Goal: Transaction & Acquisition: Purchase product/service

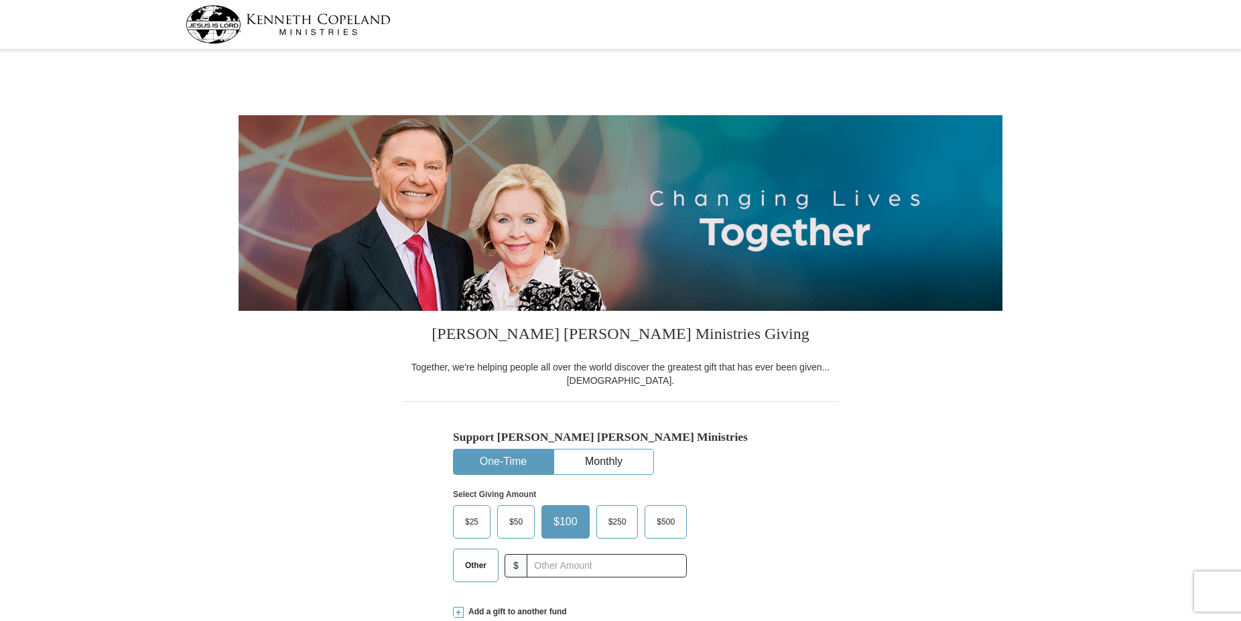
select select "GA"
click at [277, 32] on img at bounding box center [288, 24] width 205 height 38
select select "GA"
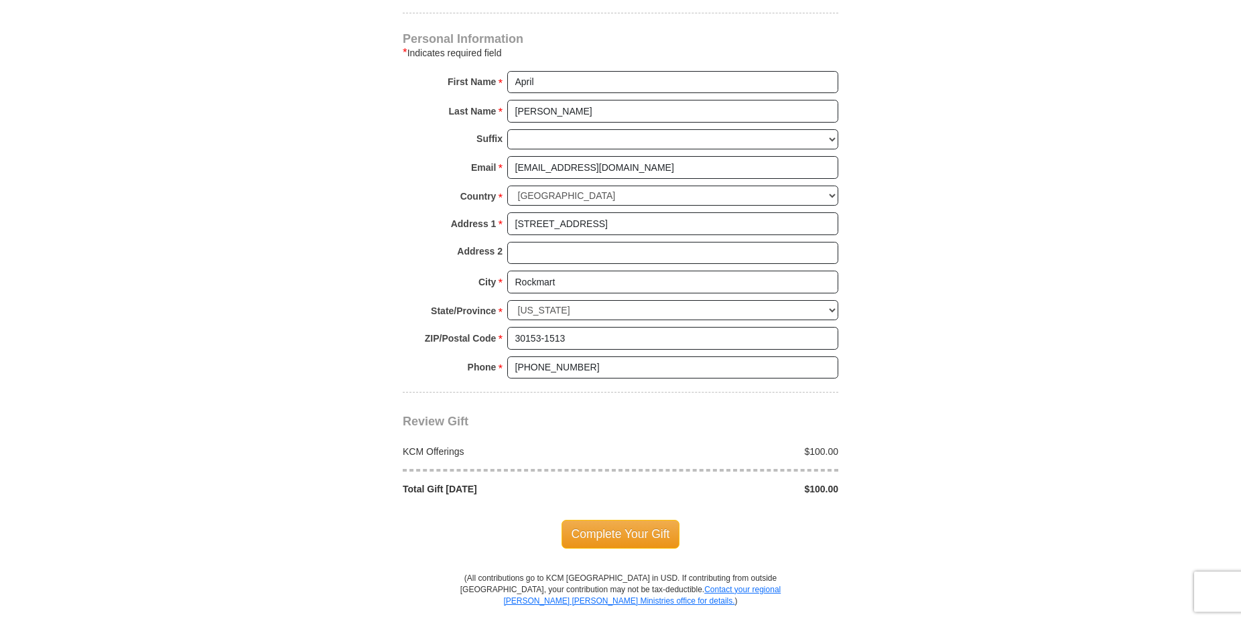
scroll to position [869, 0]
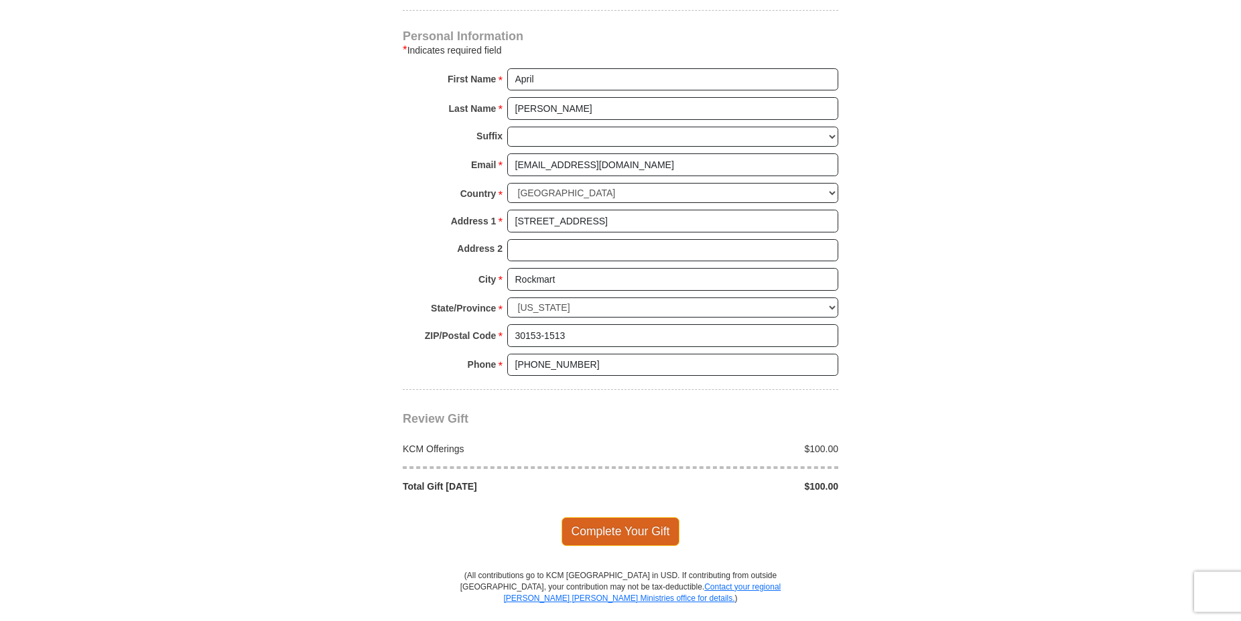
click at [646, 529] on span "Complete Your Gift" at bounding box center [621, 531] width 119 height 28
